Goal: Transaction & Acquisition: Subscribe to service/newsletter

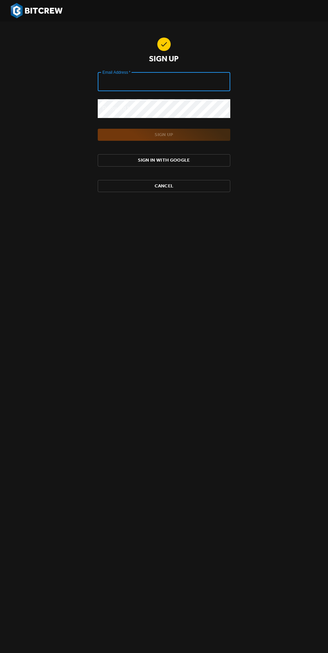
click at [120, 156] on main "Sign Up Email Address   * Email Address * Password   * Password * Sign Up Sign …" at bounding box center [164, 114] width 149 height 165
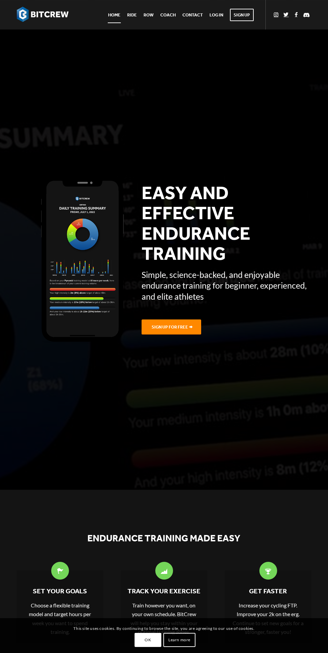
click at [191, 327] on span at bounding box center [191, 326] width 3 height 5
click at [241, 8] on link "Sign Up" at bounding box center [242, 14] width 30 height 29
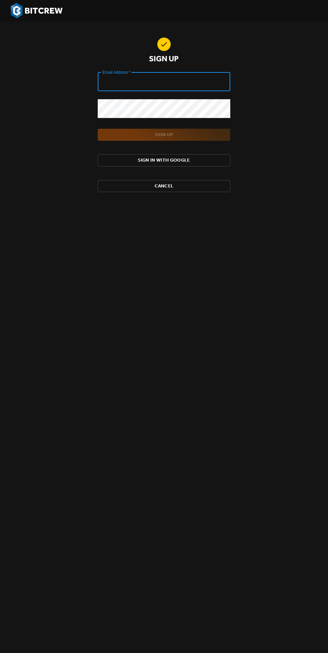
click at [112, 159] on main "Sign Up Email Address   * Email Address * Password   * Password * Sign Up Sign …" at bounding box center [164, 114] width 149 height 165
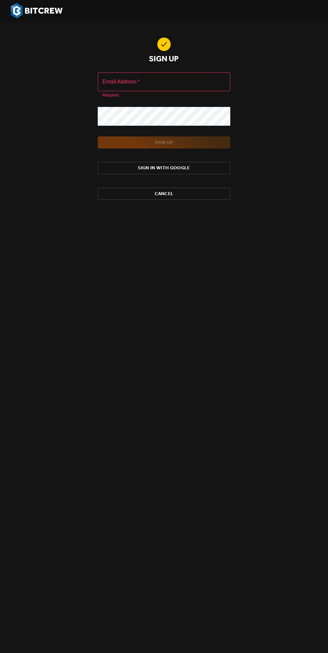
click at [110, 82] on input "Email Address   *" at bounding box center [164, 81] width 133 height 19
click at [124, 197] on span "Cancel" at bounding box center [164, 194] width 122 height 8
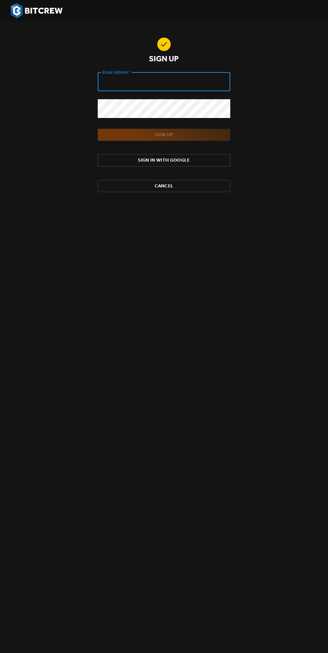
click at [113, 163] on button "Sign In with Google" at bounding box center [164, 160] width 133 height 12
